Goal: Navigation & Orientation: Understand site structure

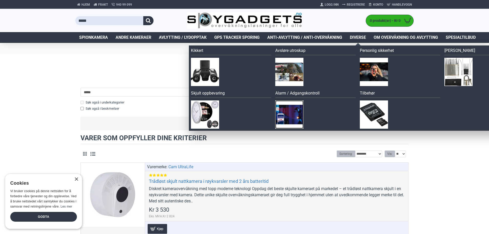
click at [287, 113] on img at bounding box center [289, 114] width 28 height 28
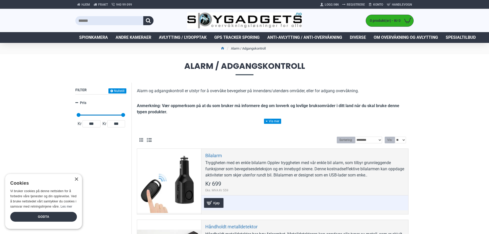
click at [81, 37] on span "Spionkamera" at bounding box center [93, 37] width 29 height 6
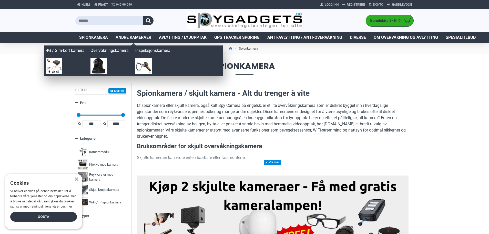
click at [132, 37] on span "Andre kameraer" at bounding box center [134, 37] width 36 height 6
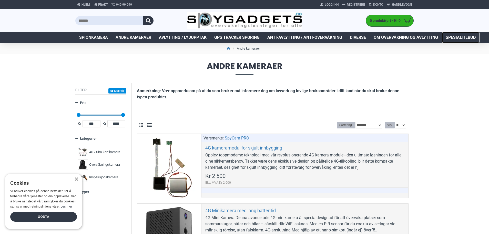
click at [467, 37] on span "Spesialtilbud" at bounding box center [461, 37] width 30 height 6
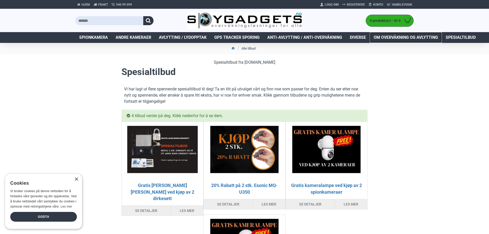
click at [402, 37] on span "Om overvåkning og avlytting" at bounding box center [406, 37] width 64 height 6
